Goal: Task Accomplishment & Management: Complete application form

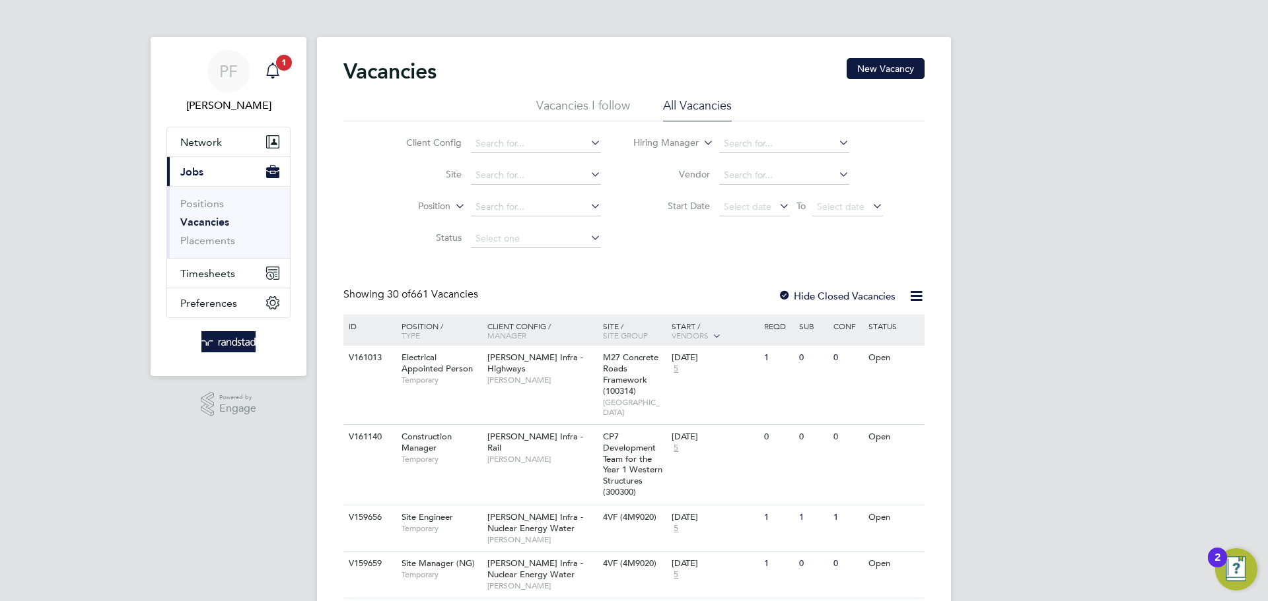
click at [275, 72] on icon "Main navigation" at bounding box center [273, 71] width 16 height 16
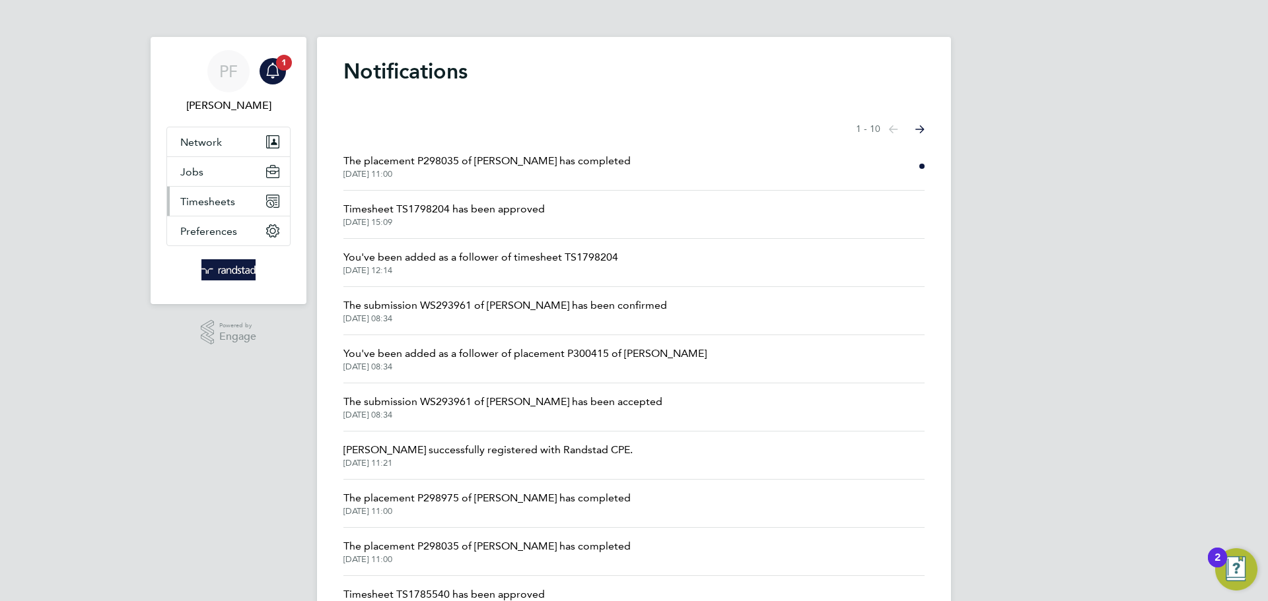
click at [184, 198] on span "Timesheets" at bounding box center [207, 201] width 55 height 13
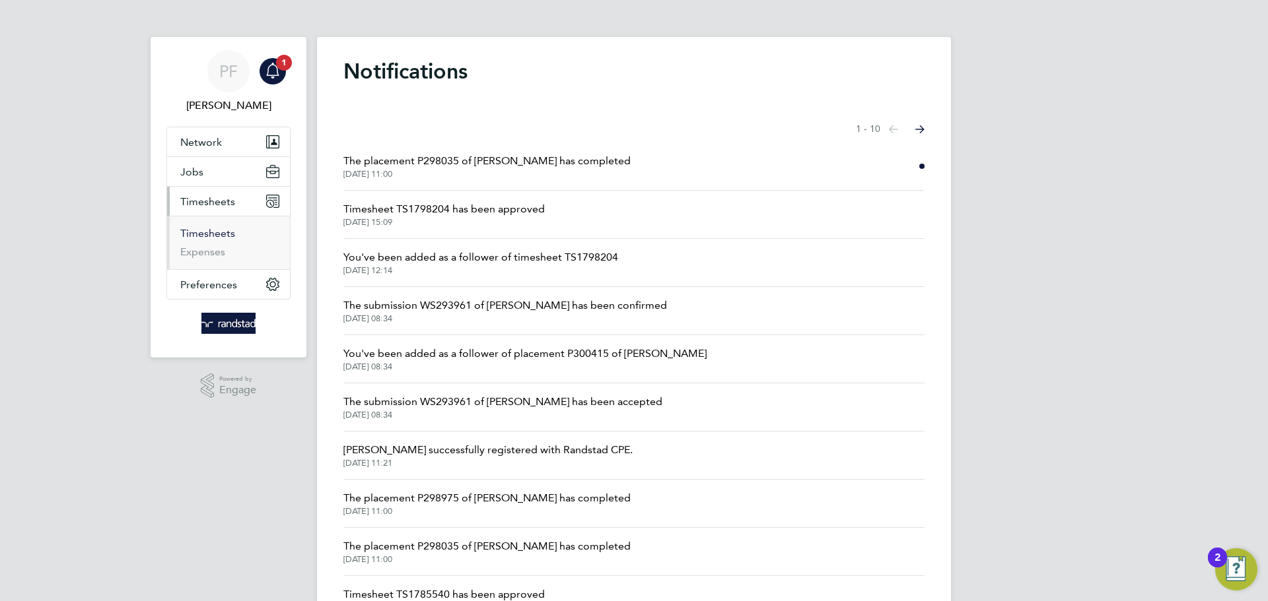
click at [208, 230] on link "Timesheets" at bounding box center [207, 233] width 55 height 13
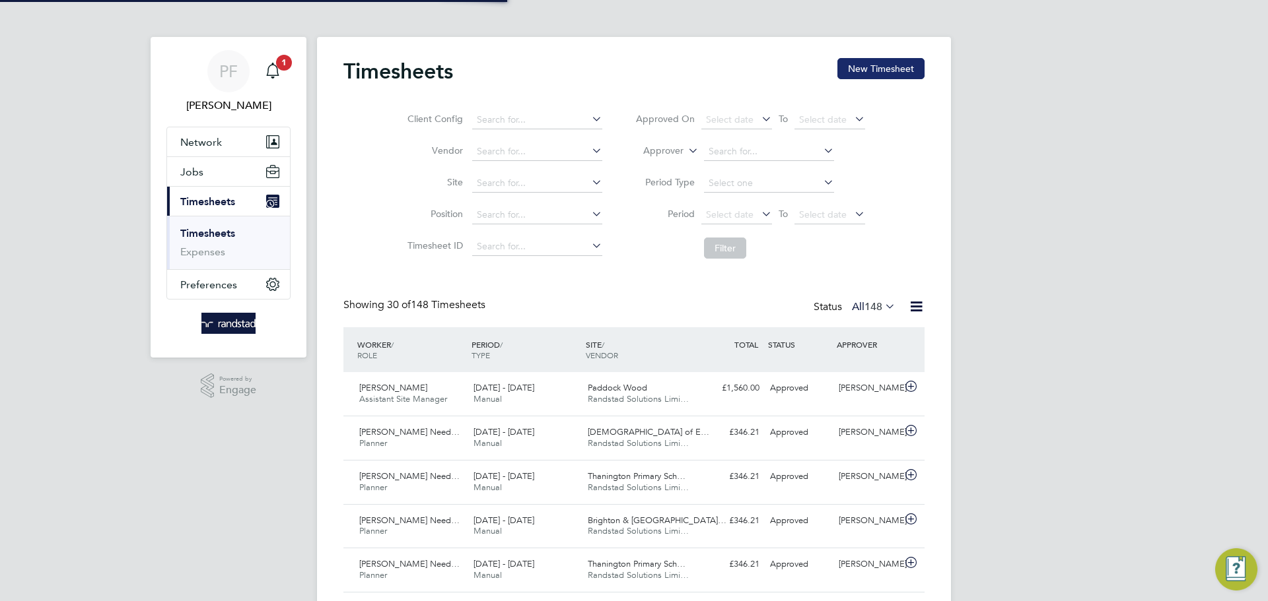
click at [879, 72] on button "New Timesheet" at bounding box center [880, 68] width 87 height 21
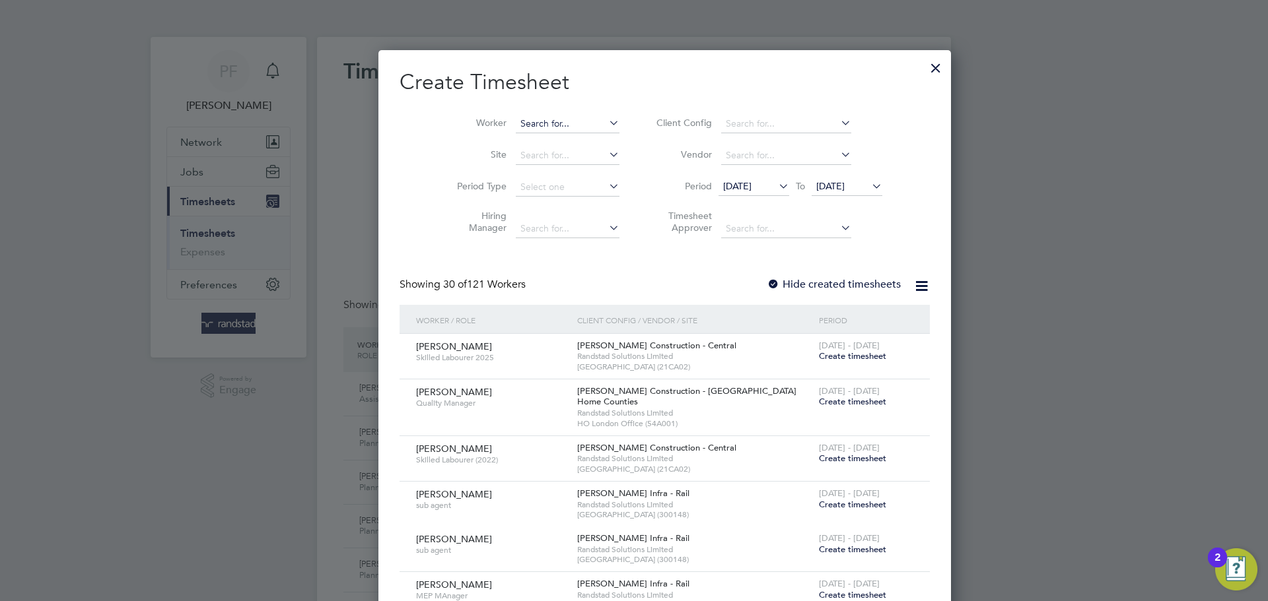
click at [527, 123] on input at bounding box center [568, 124] width 104 height 18
click at [537, 137] on li "[PERSON_NAME] [PERSON_NAME]" at bounding box center [602, 142] width 236 height 18
type input "[PERSON_NAME]"
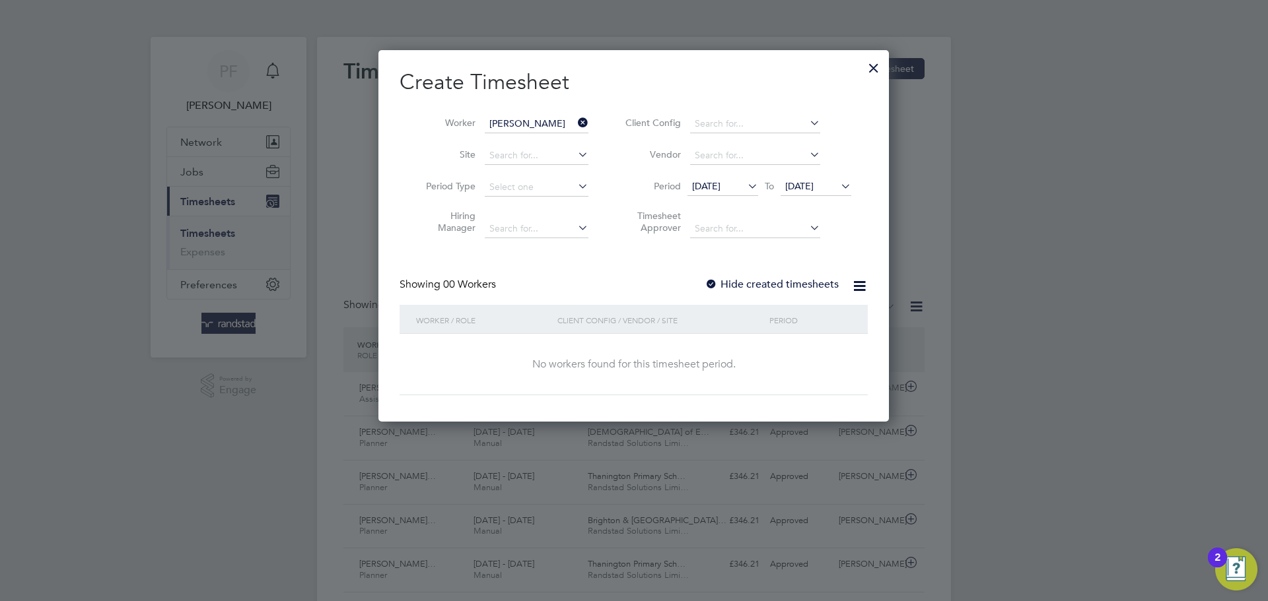
click at [707, 283] on div at bounding box center [710, 285] width 13 height 13
click at [712, 283] on div at bounding box center [710, 285] width 13 height 13
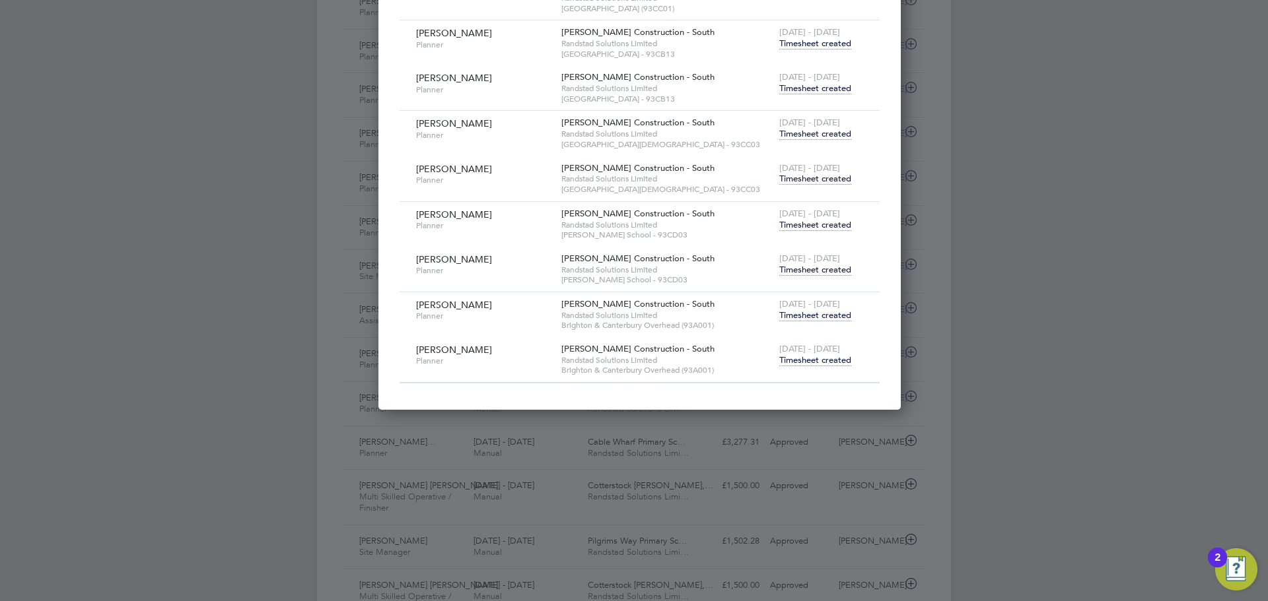
click at [830, 361] on span "Timesheet created" at bounding box center [815, 361] width 72 height 12
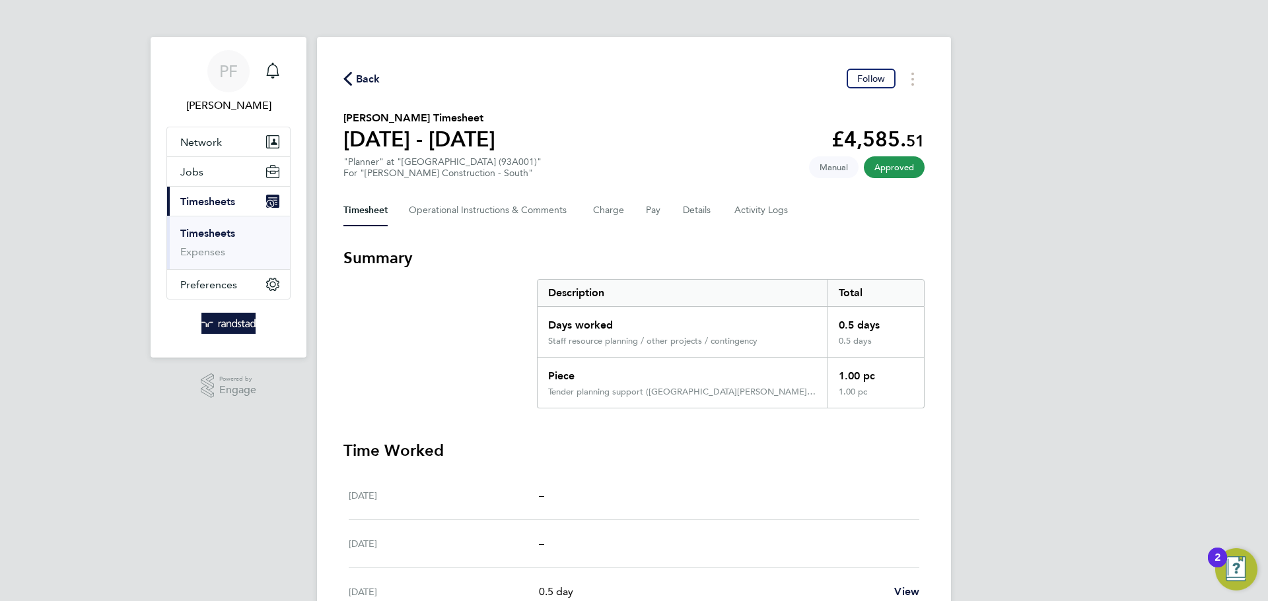
click at [366, 78] on span "Back" at bounding box center [368, 79] width 24 height 16
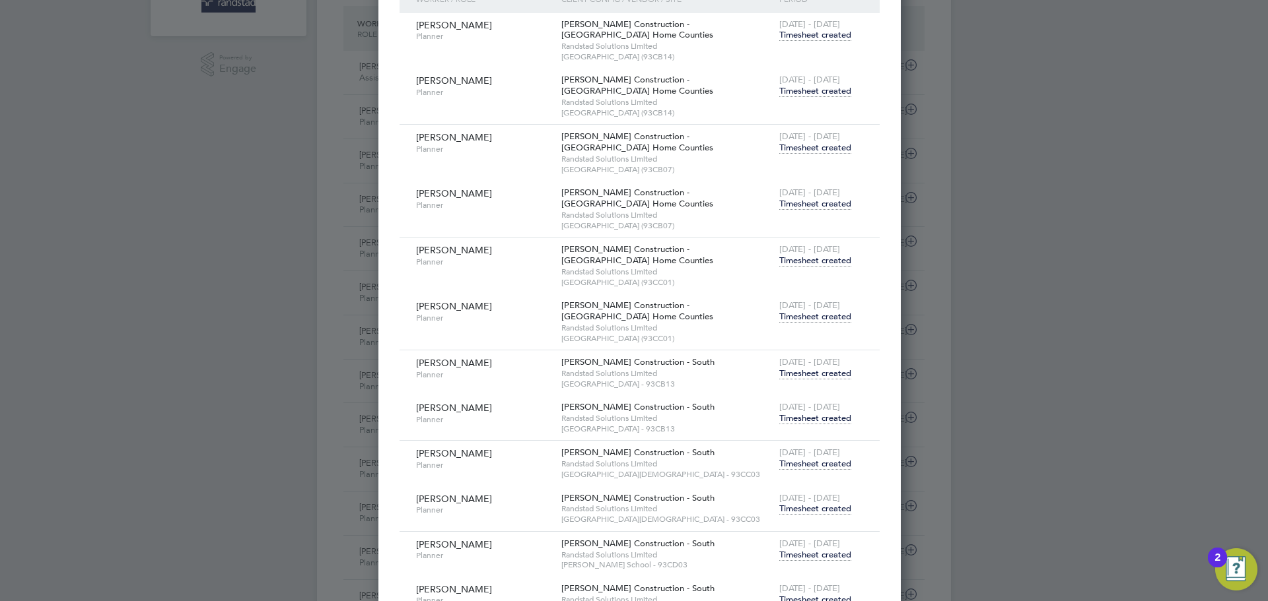
click at [817, 92] on span "Timesheet created" at bounding box center [815, 91] width 72 height 12
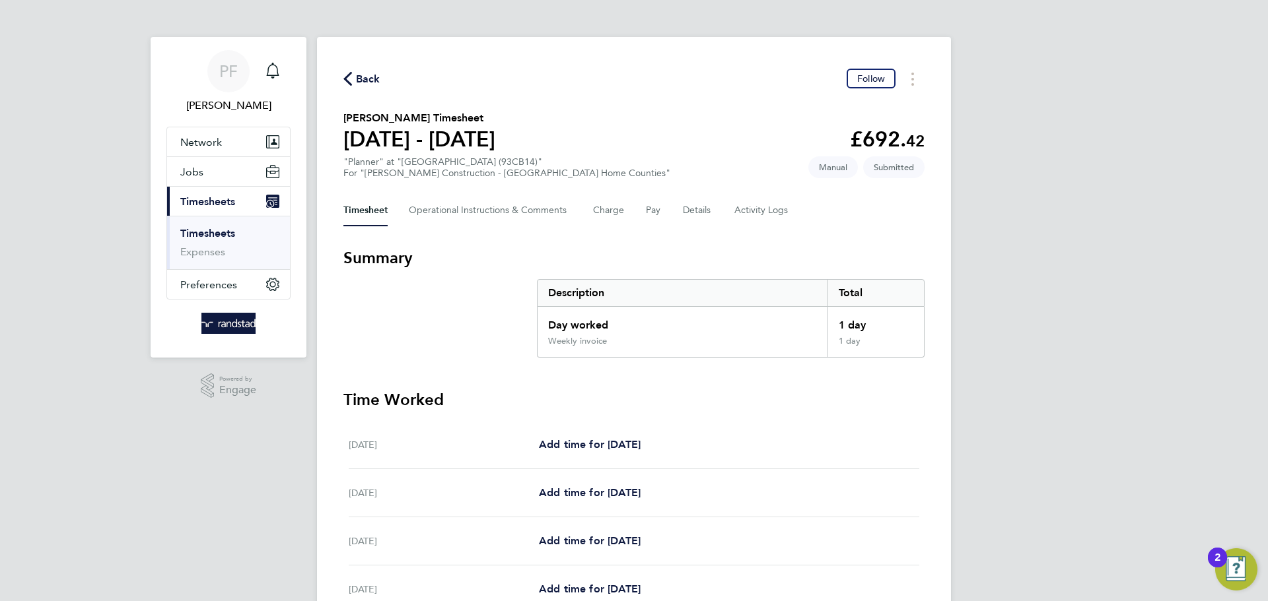
click at [370, 77] on span "Back" at bounding box center [368, 79] width 24 height 16
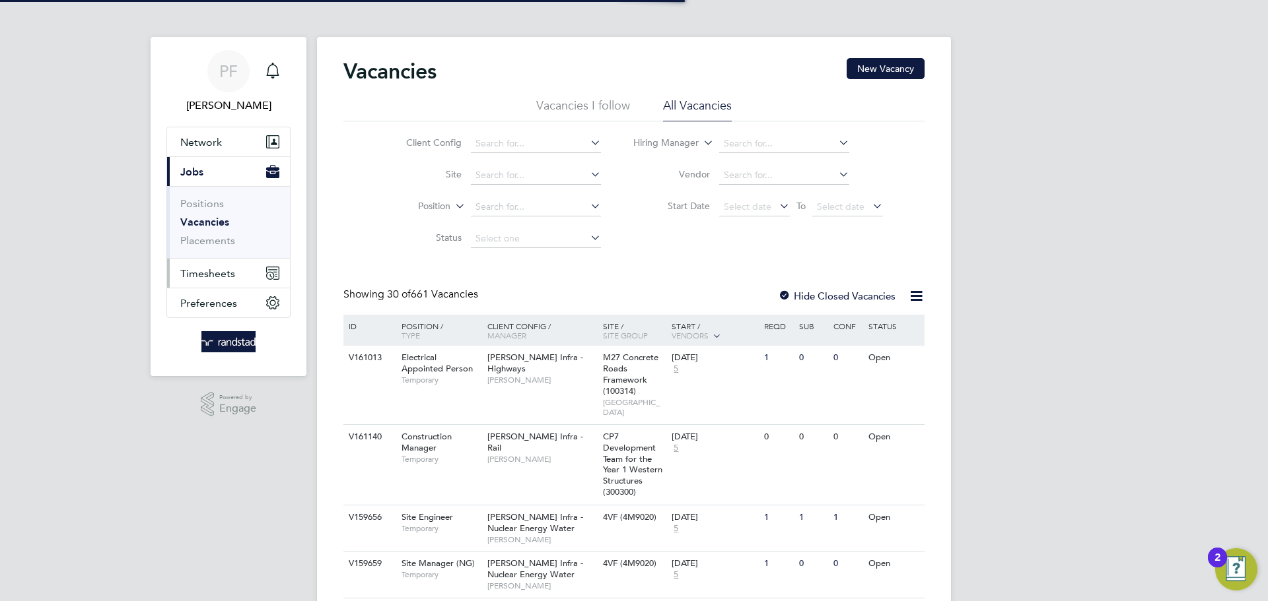
click at [216, 273] on span "Timesheets" at bounding box center [207, 273] width 55 height 13
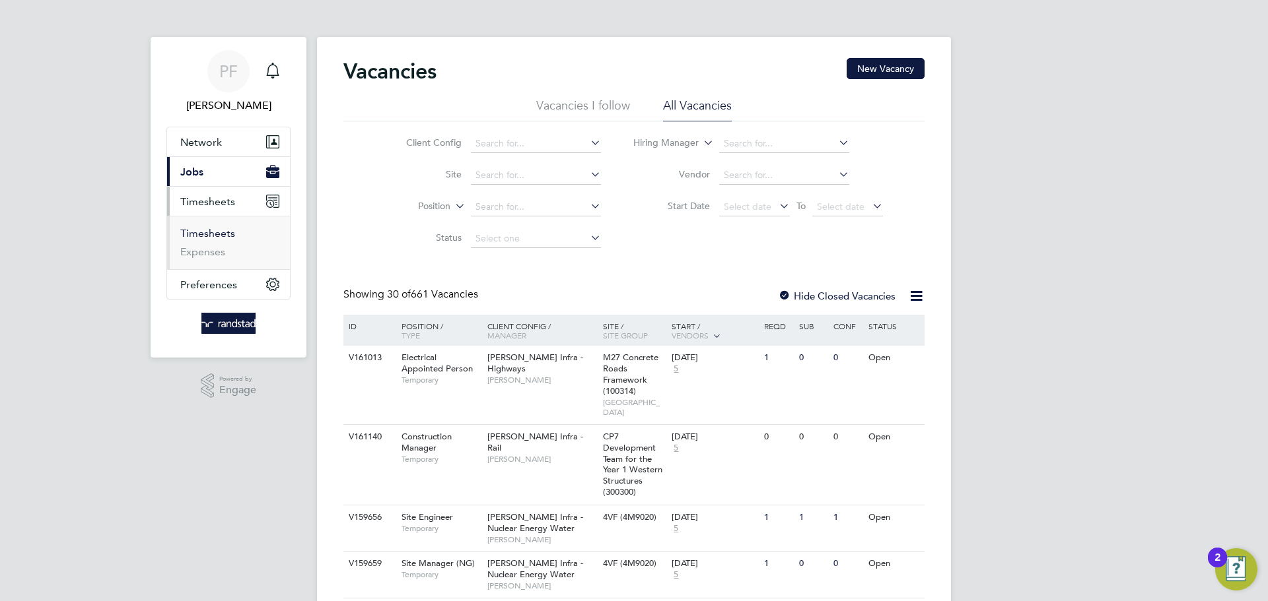
click at [217, 234] on link "Timesheets" at bounding box center [207, 233] width 55 height 13
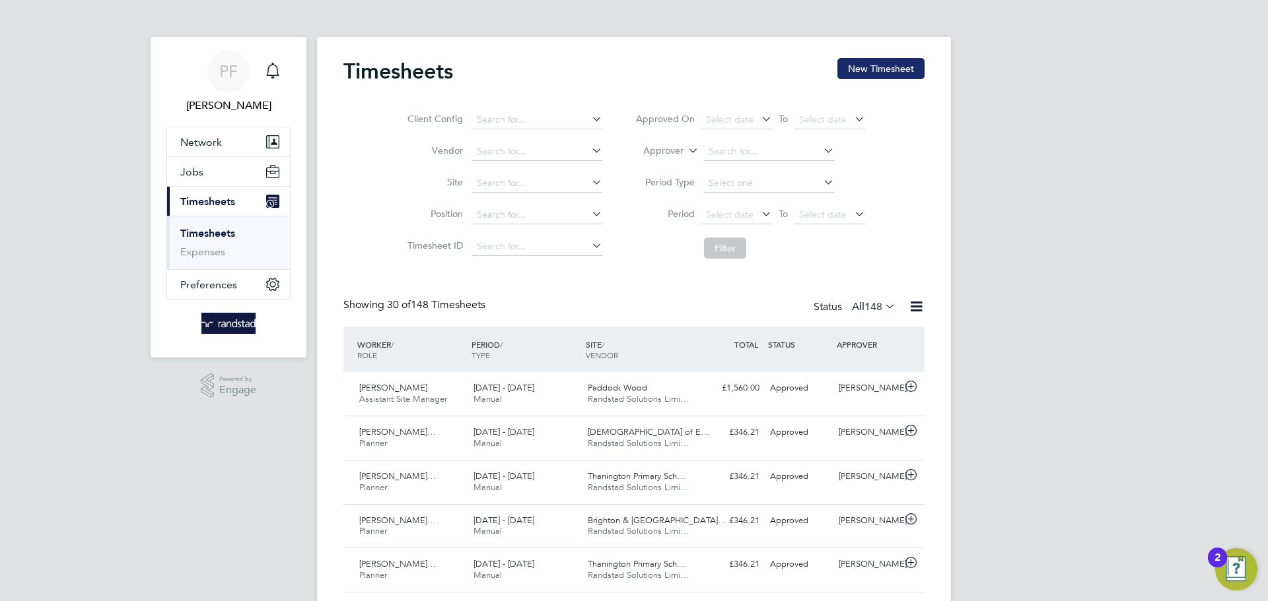
click at [858, 74] on button "New Timesheet" at bounding box center [880, 68] width 87 height 21
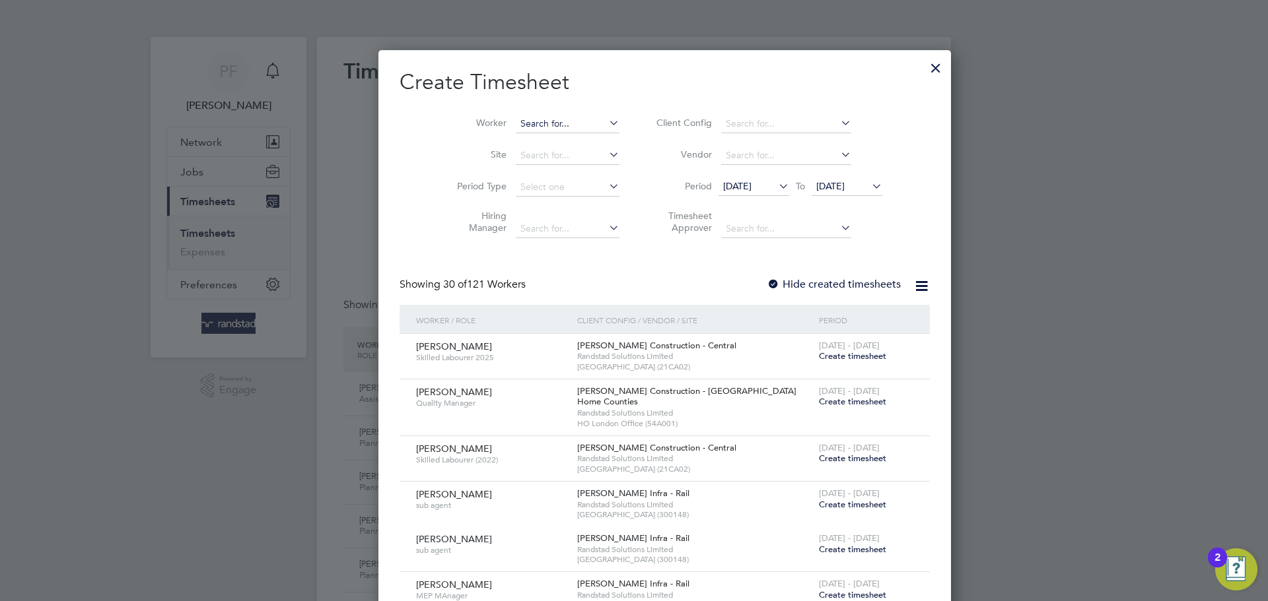
click at [555, 127] on input at bounding box center [568, 124] width 104 height 18
click at [568, 136] on b "Shepp" at bounding box center [582, 141] width 28 height 11
type input "[PERSON_NAME]"
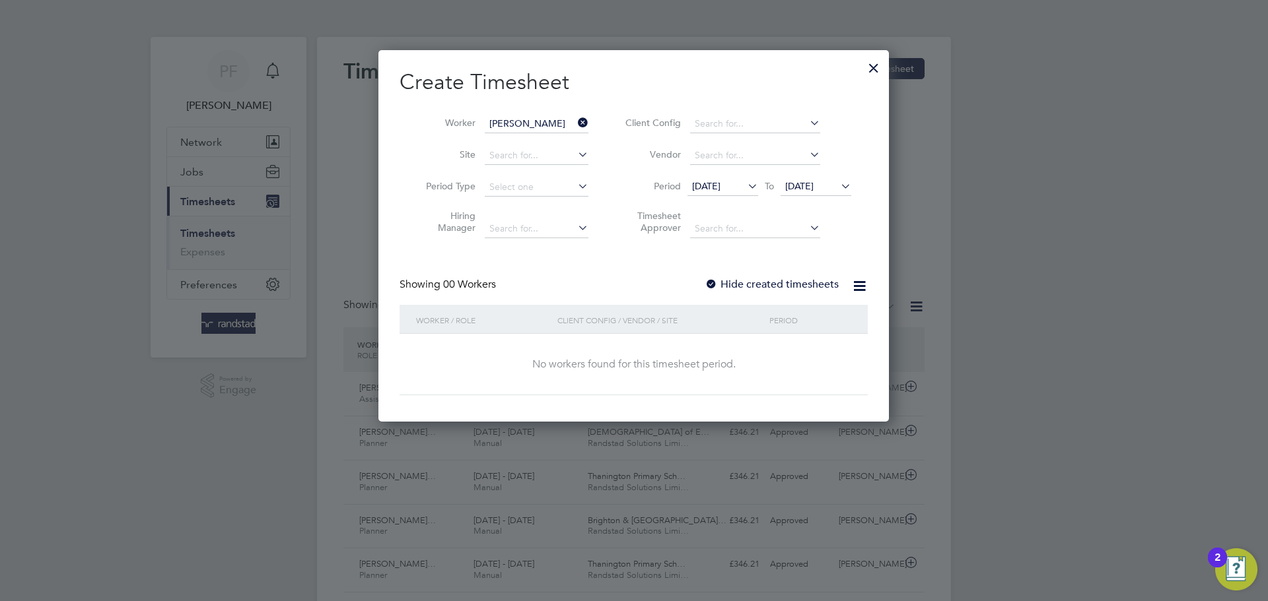
click at [722, 288] on label "Hide created timesheets" at bounding box center [771, 284] width 134 height 13
click at [717, 287] on div at bounding box center [710, 285] width 13 height 13
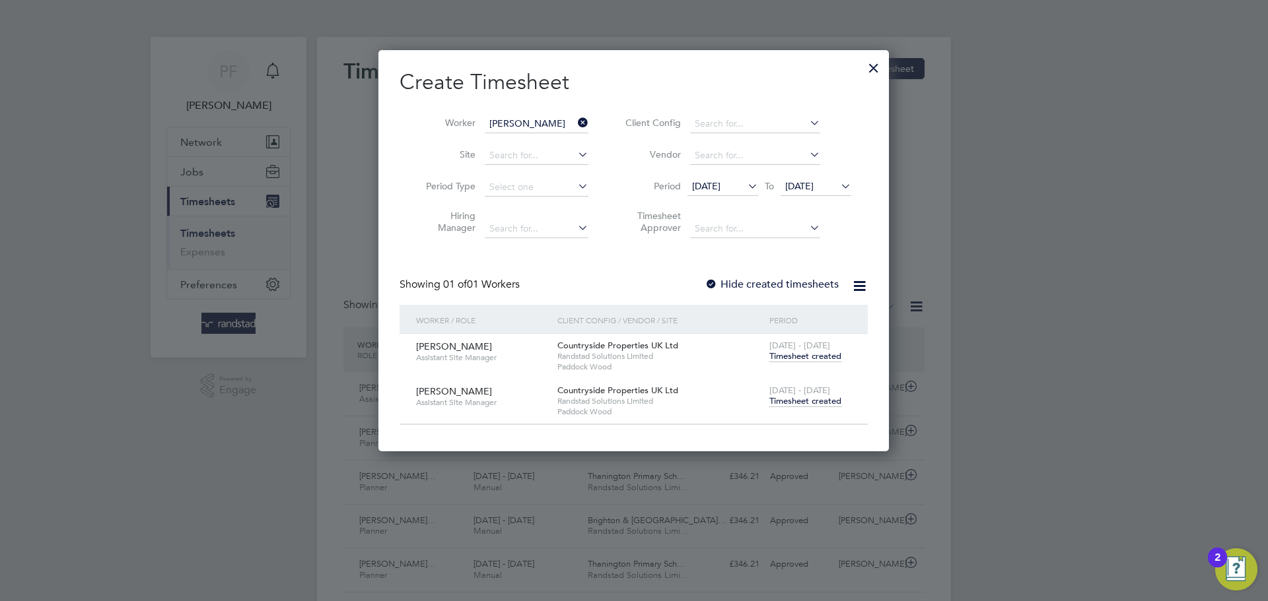
click at [788, 397] on span "Timesheet created" at bounding box center [805, 401] width 72 height 12
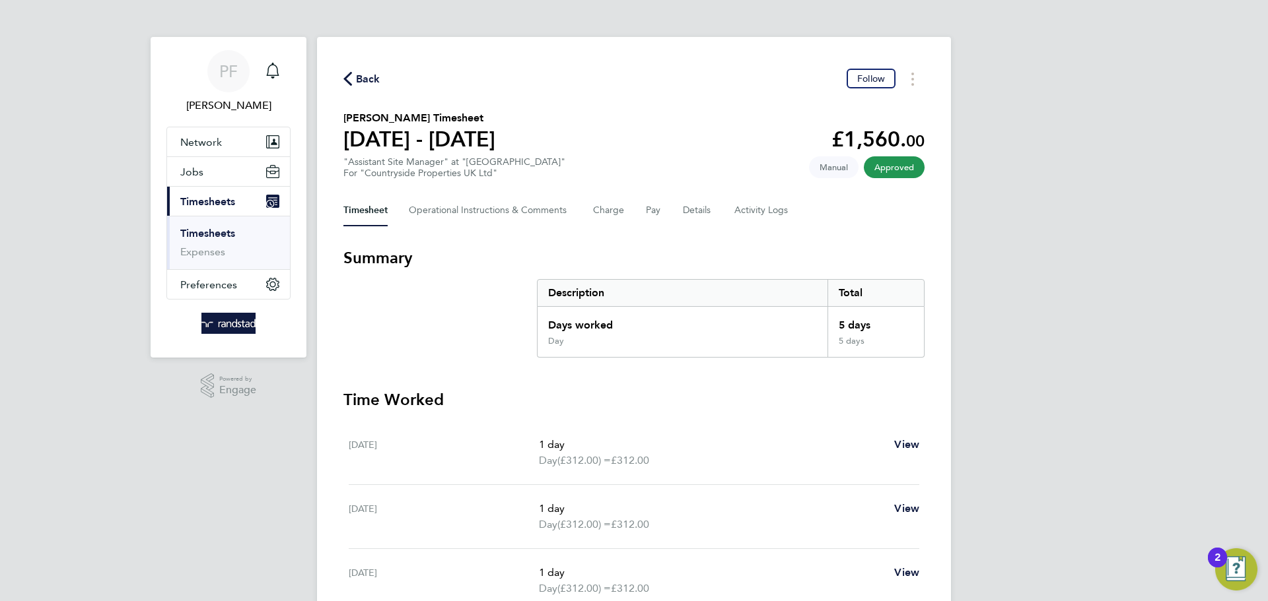
click at [364, 80] on span "Back" at bounding box center [368, 79] width 24 height 16
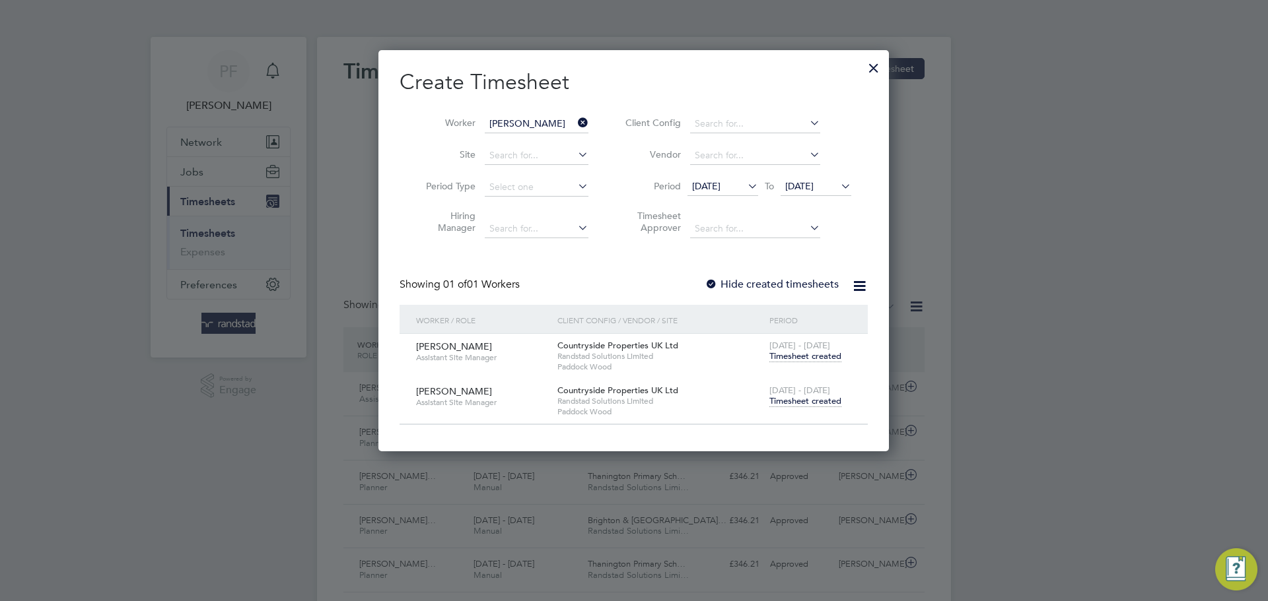
click at [575, 122] on icon at bounding box center [575, 123] width 0 height 18
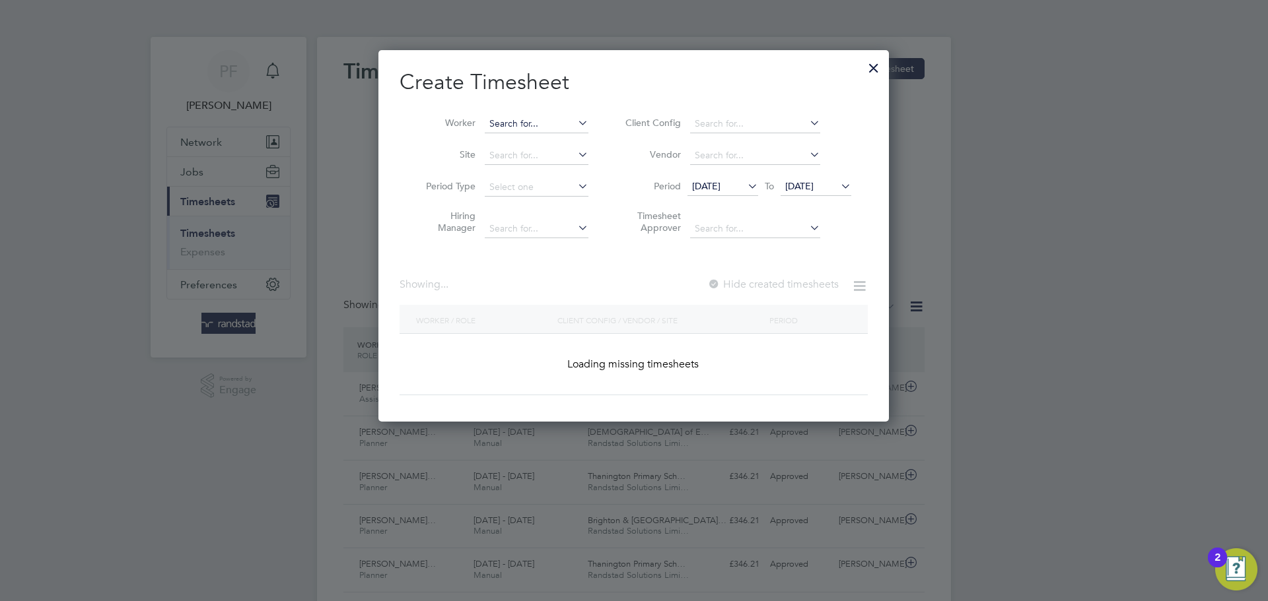
click at [502, 123] on input at bounding box center [537, 124] width 104 height 18
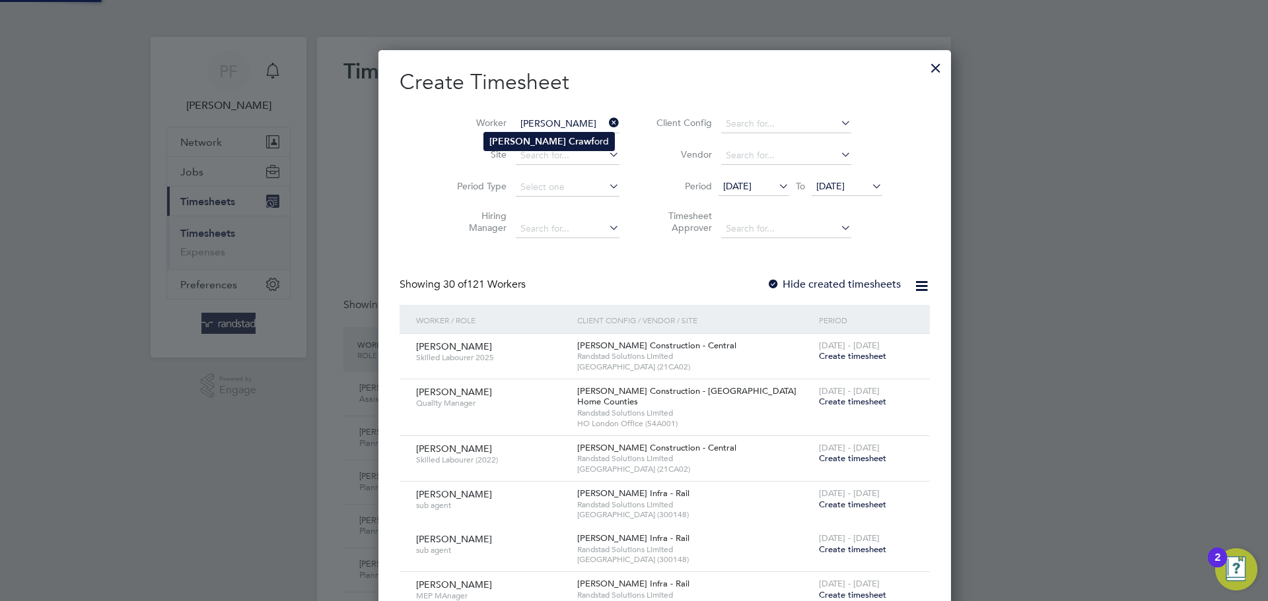
click at [568, 137] on b "Crawf" at bounding box center [581, 141] width 26 height 11
type input "Tony Crawford"
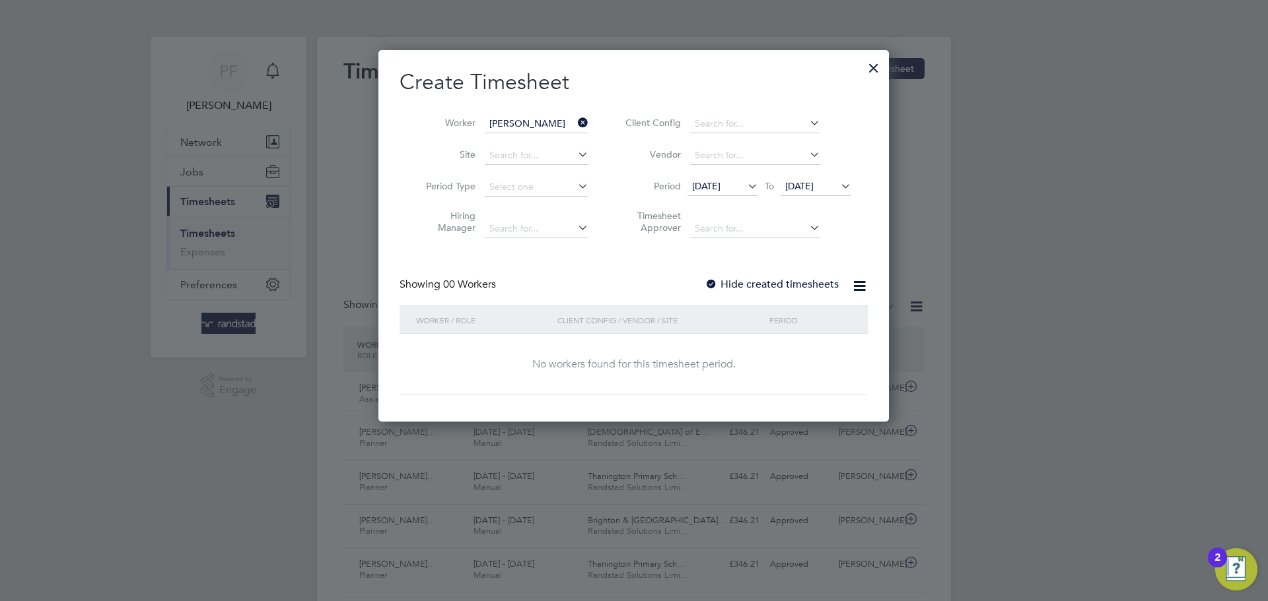
click at [724, 279] on label "Hide created timesheets" at bounding box center [771, 284] width 134 height 13
click at [716, 282] on div at bounding box center [710, 285] width 13 height 13
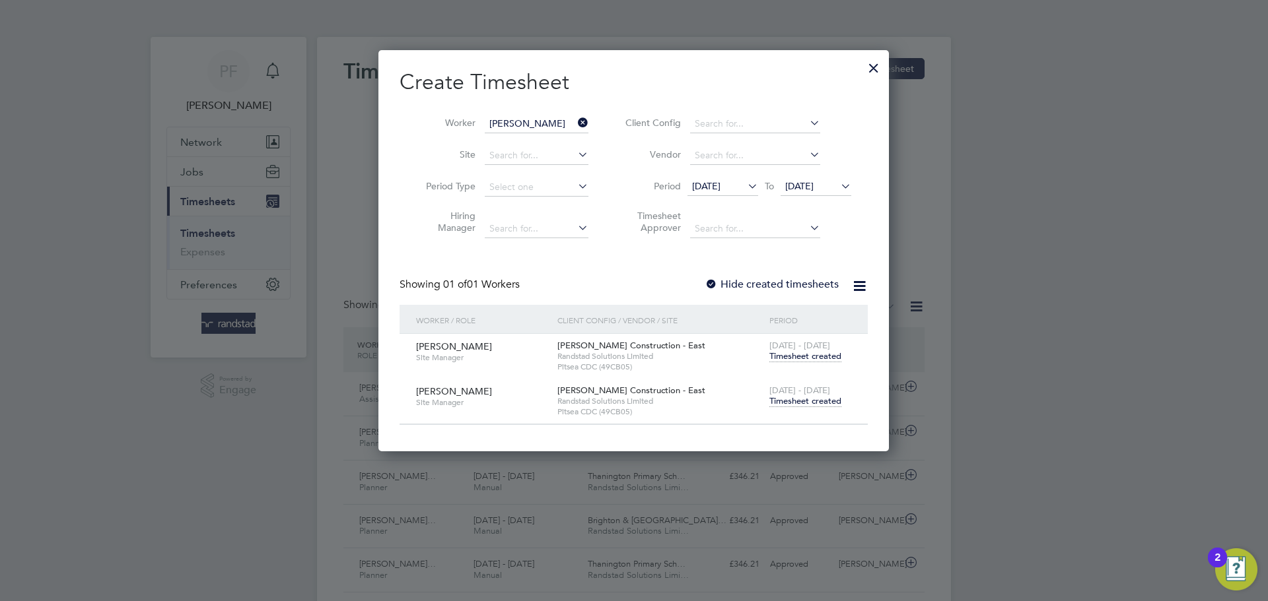
click at [813, 397] on span "Timesheet created" at bounding box center [805, 401] width 72 height 12
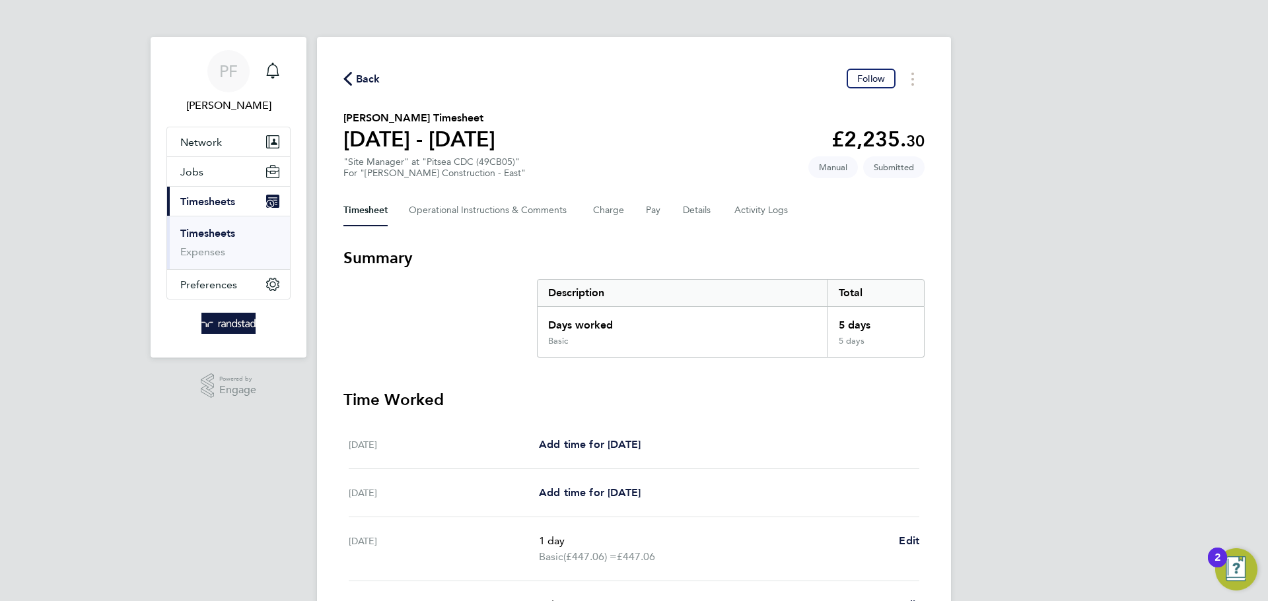
click at [358, 86] on span "Back" at bounding box center [368, 79] width 24 height 16
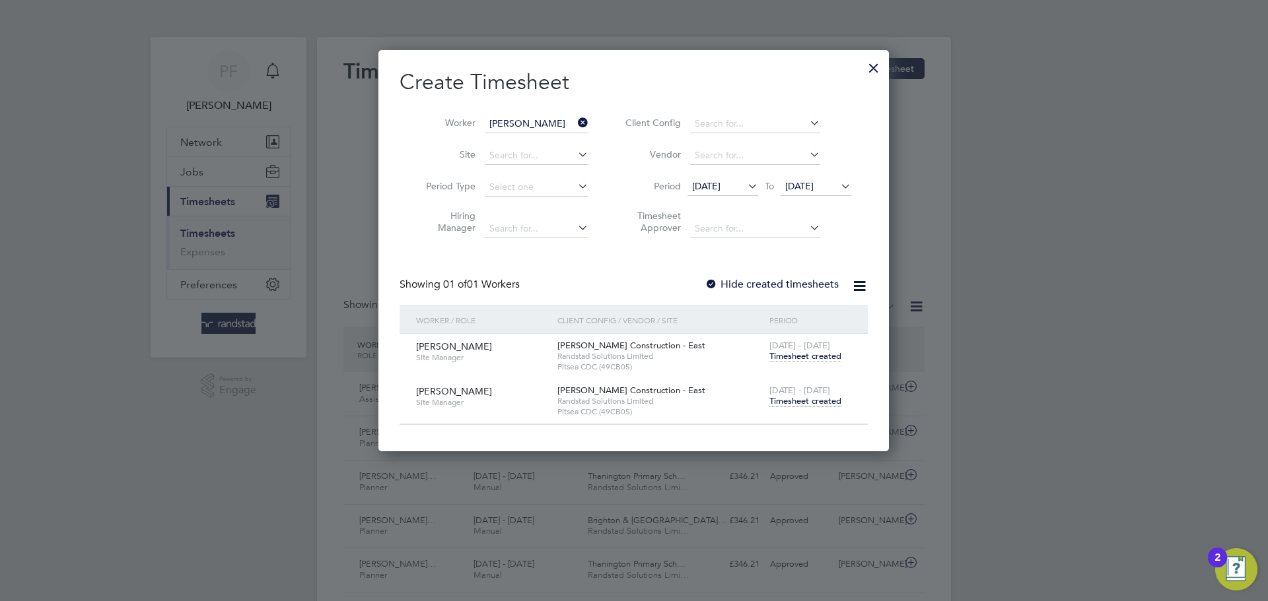
click at [787, 401] on span "Timesheet created" at bounding box center [805, 401] width 72 height 12
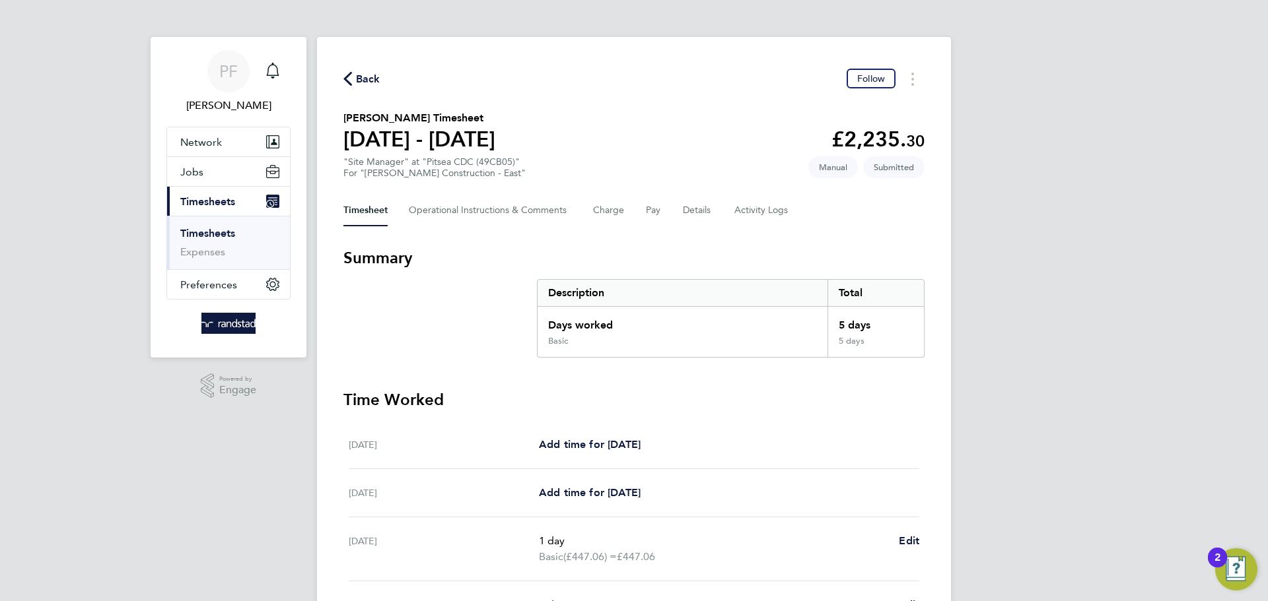
click at [368, 74] on span "Back" at bounding box center [368, 79] width 24 height 16
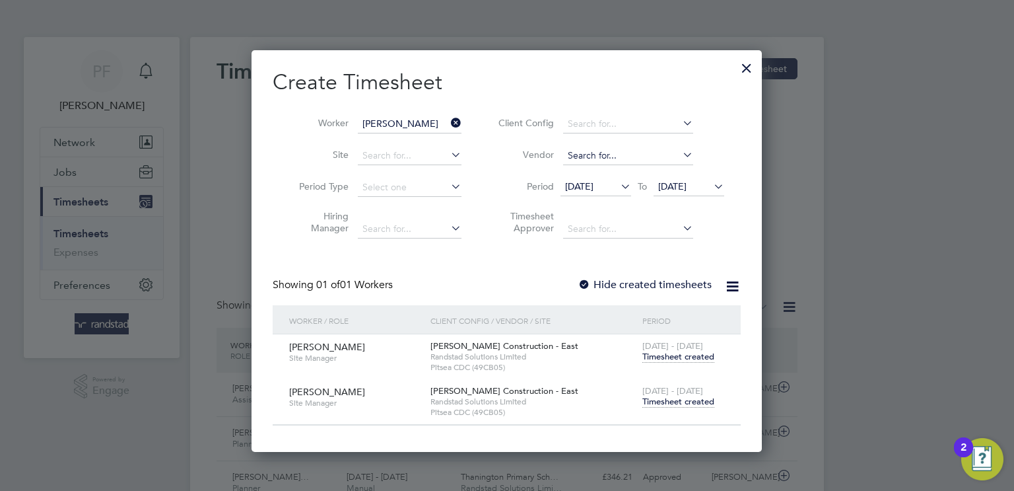
scroll to position [33, 115]
click at [665, 400] on span "Timesheet created" at bounding box center [678, 401] width 72 height 12
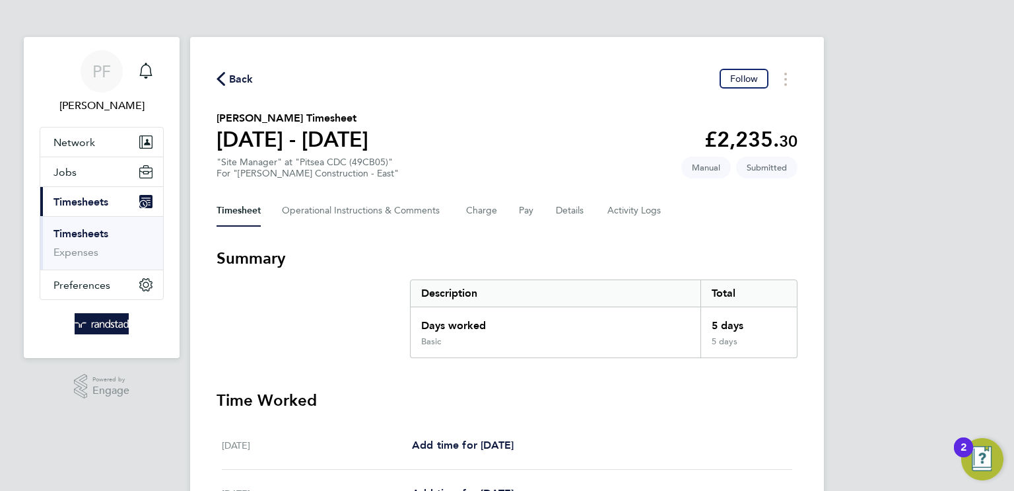
click at [216, 71] on div "Back Follow Tony Crawford's Timesheet 16 - 22 Aug 2025 £2,235. 30 "Site Manager…" at bounding box center [507, 485] width 634 height 896
click at [219, 73] on icon "button" at bounding box center [221, 79] width 9 height 14
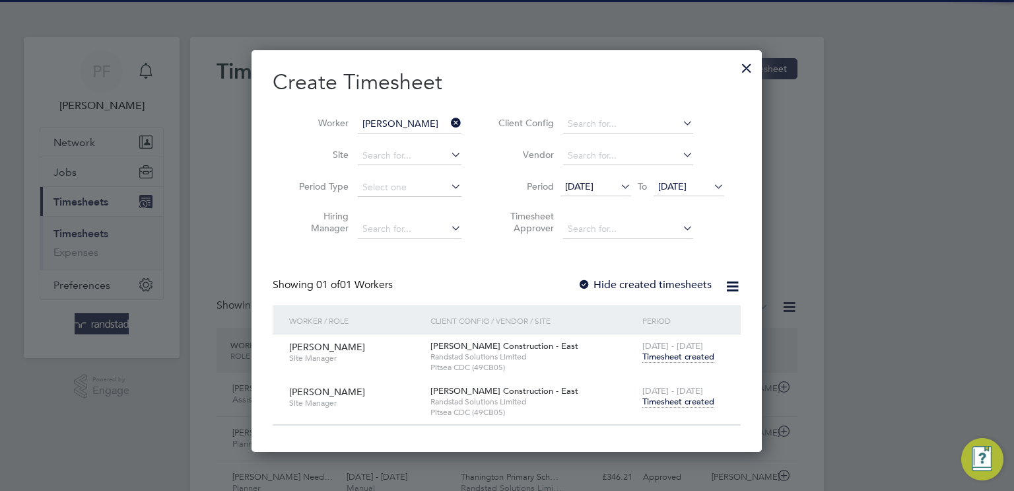
click at [448, 123] on icon at bounding box center [448, 123] width 0 height 18
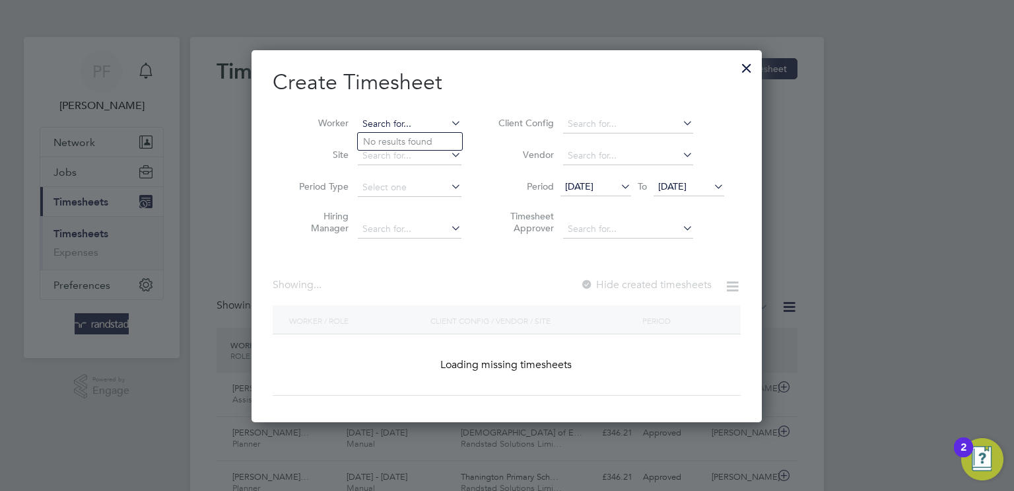
click at [417, 121] on input at bounding box center [410, 124] width 104 height 18
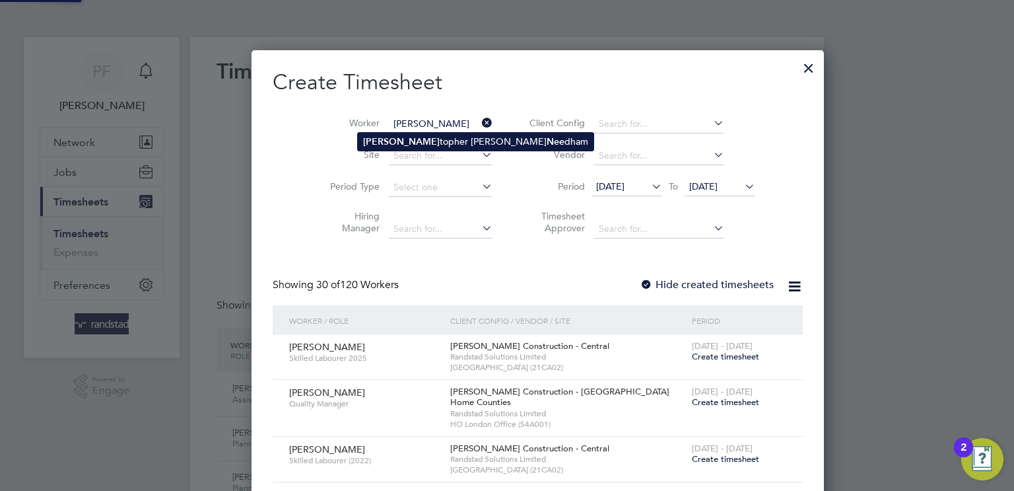
click at [413, 139] on li "[PERSON_NAME] [PERSON_NAME]" at bounding box center [476, 142] width 236 height 18
type input "[PERSON_NAME]"
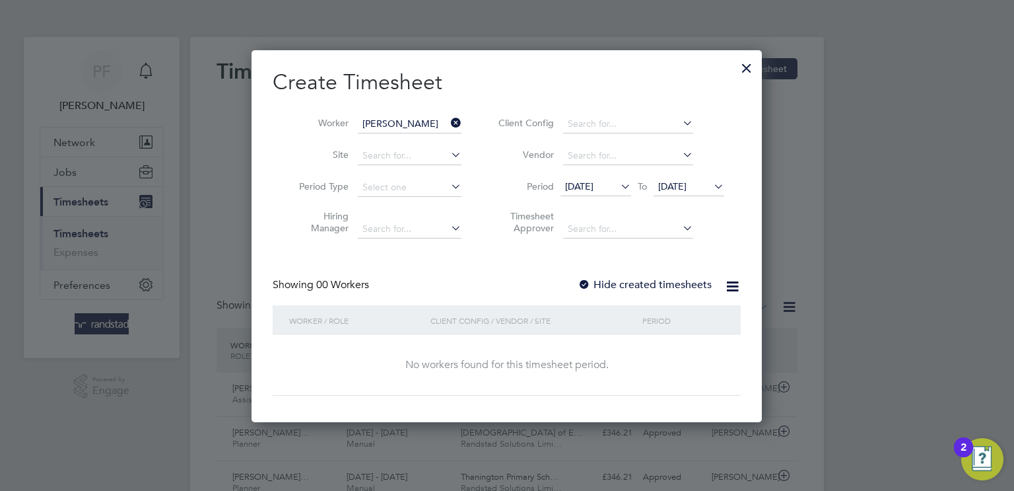
click at [581, 270] on div "Create Timesheet Worker Christopher Stuart Needham Site Period Type Hiring Mana…" at bounding box center [507, 232] width 468 height 327
click at [588, 282] on div at bounding box center [584, 285] width 13 height 13
click at [589, 279] on div at bounding box center [584, 285] width 13 height 13
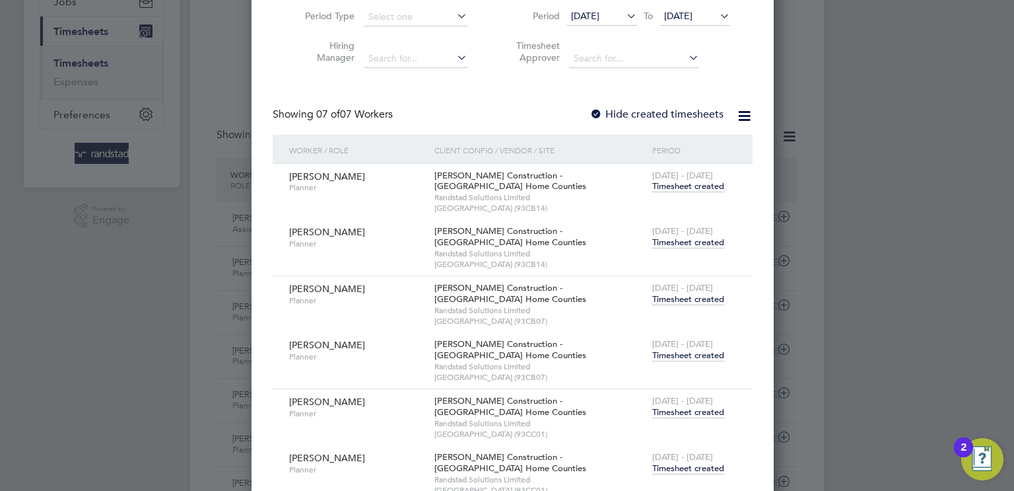
click at [656, 242] on span "Timesheet created" at bounding box center [688, 242] width 72 height 12
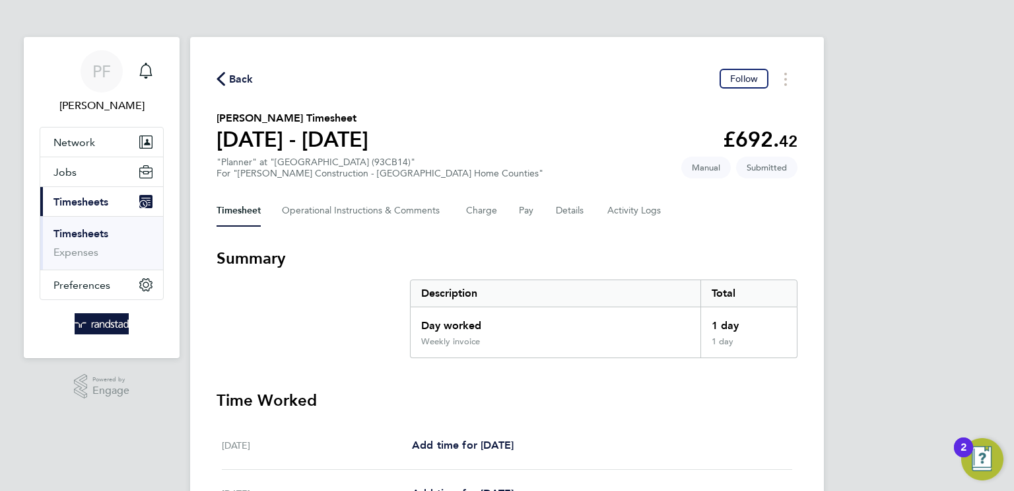
click at [236, 80] on span "Back" at bounding box center [241, 79] width 24 height 16
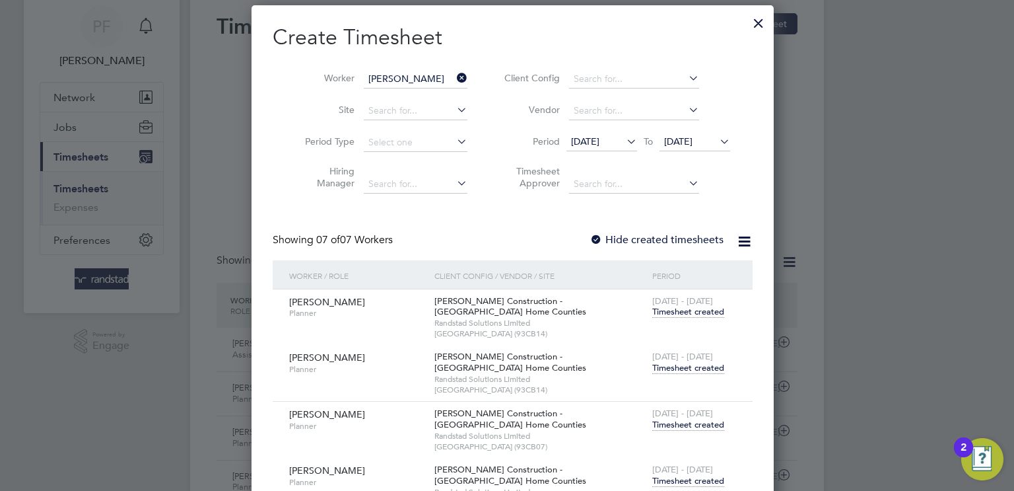
scroll to position [7, 0]
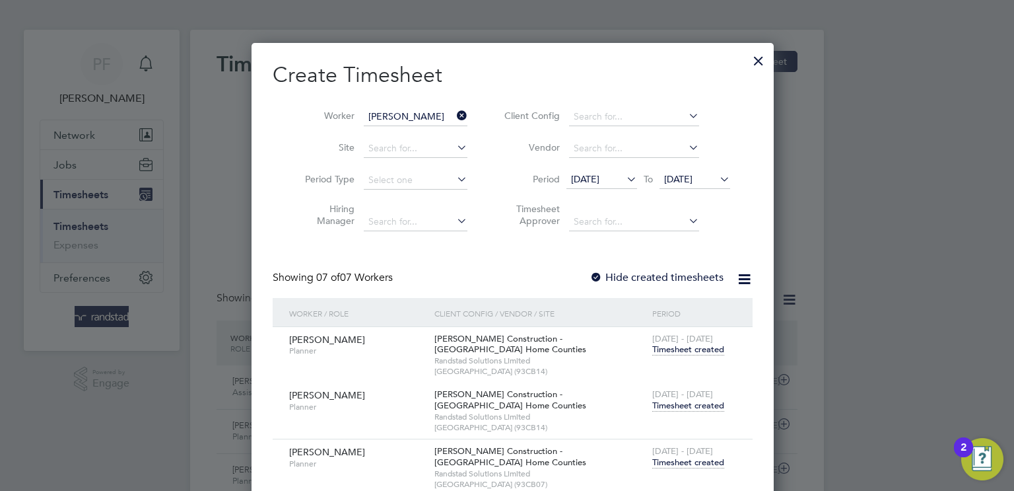
click at [454, 116] on icon at bounding box center [454, 115] width 0 height 18
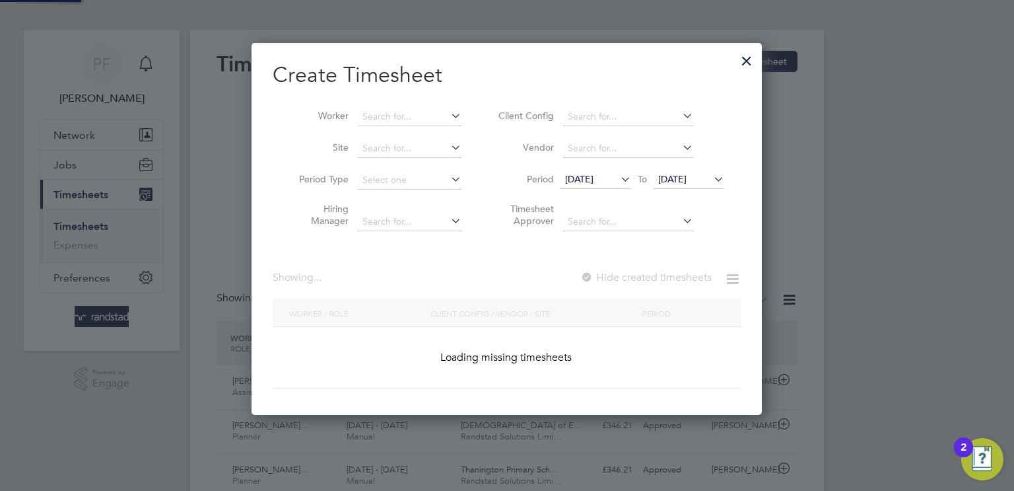
scroll to position [372, 511]
click at [424, 121] on input at bounding box center [410, 117] width 104 height 18
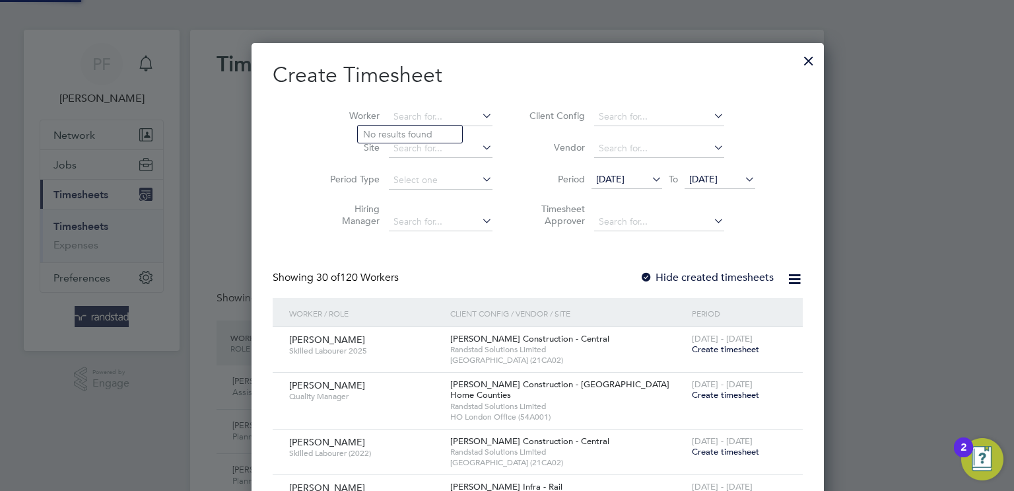
scroll to position [2455, 511]
